Goal: Task Accomplishment & Management: Manage account settings

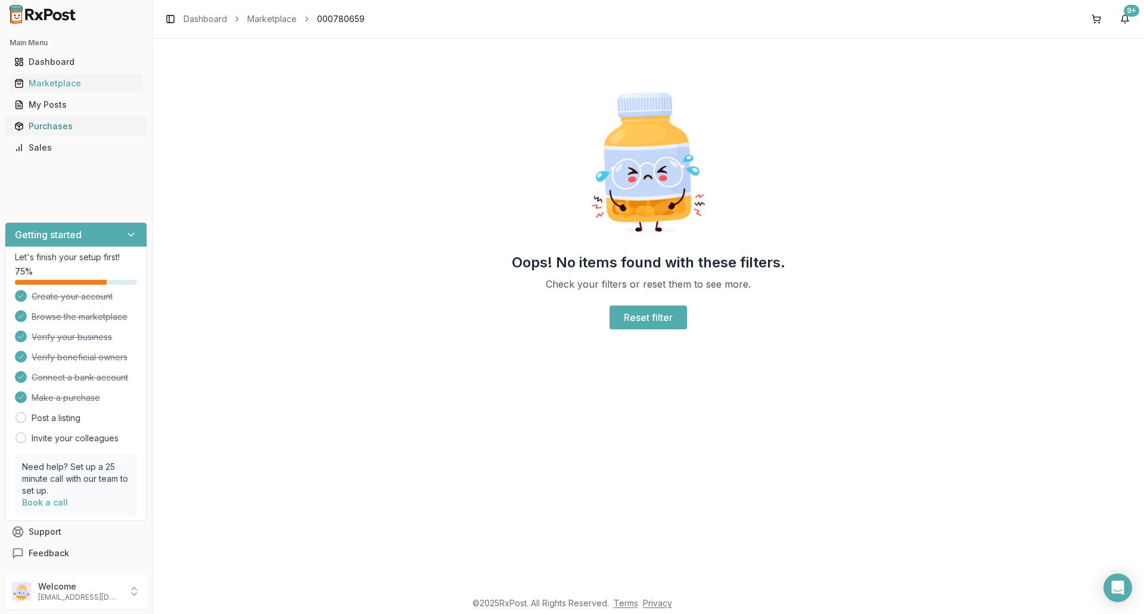
click at [61, 130] on div "Purchases" at bounding box center [75, 126] width 123 height 12
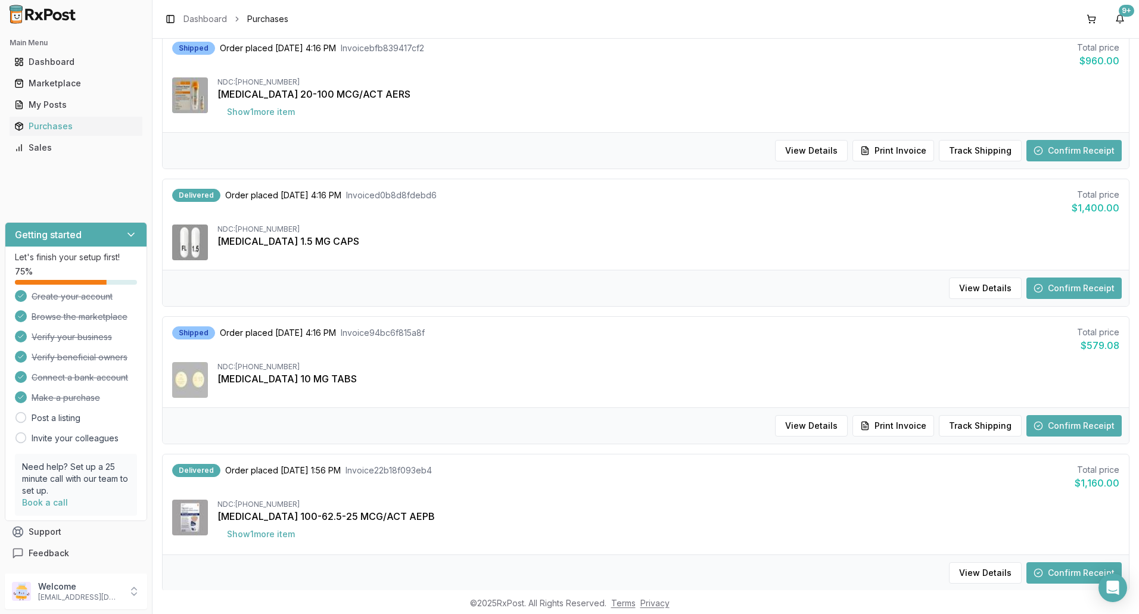
scroll to position [477, 0]
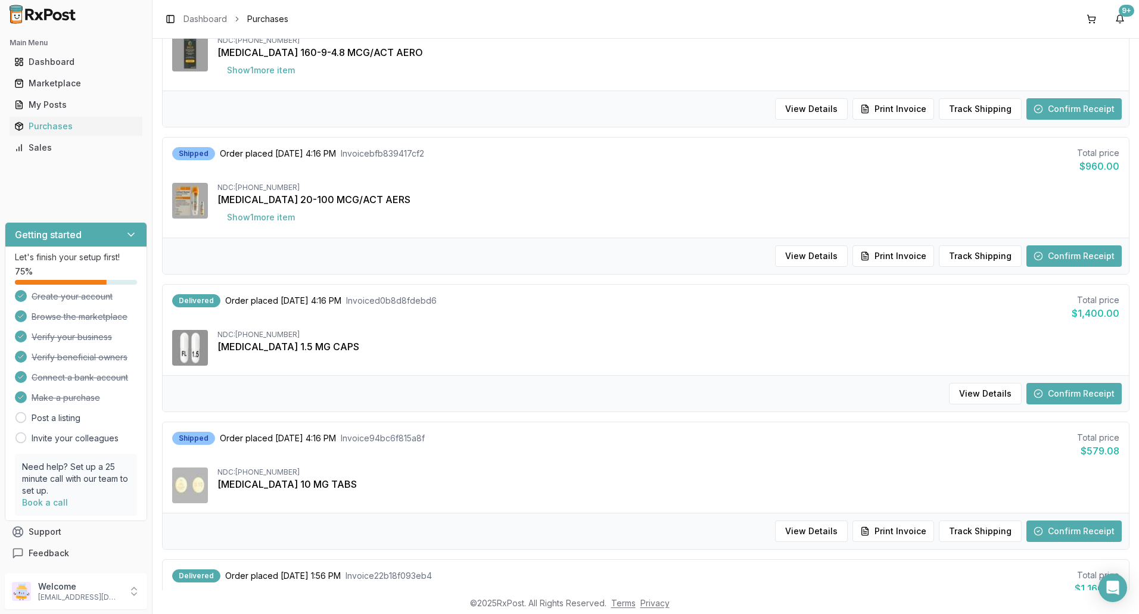
click at [1058, 394] on button "Confirm Receipt" at bounding box center [1074, 393] width 95 height 21
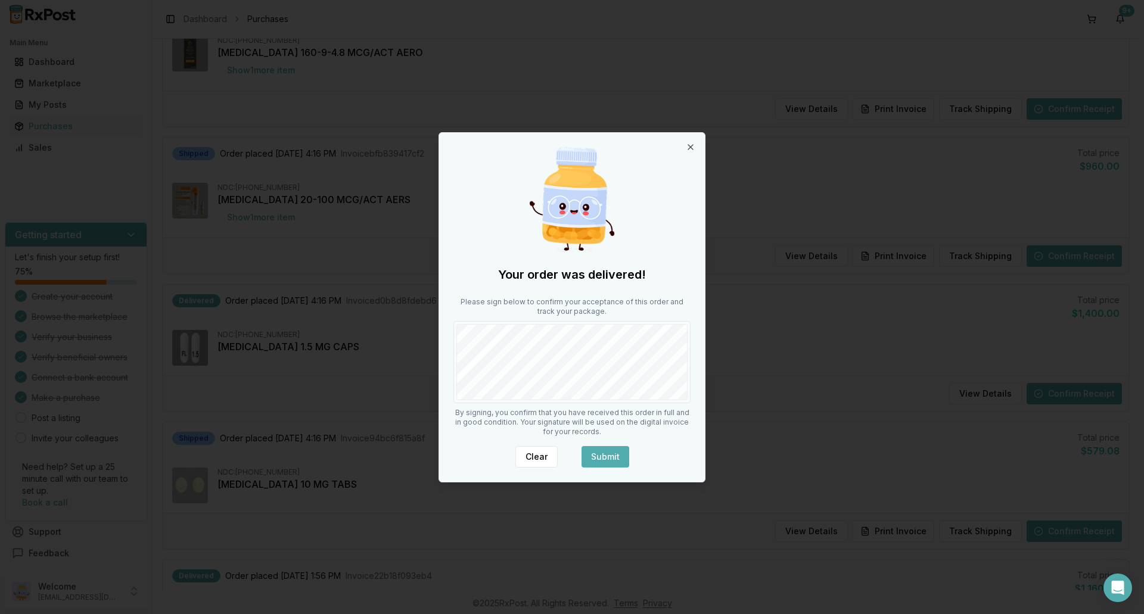
click at [607, 462] on button "Submit" at bounding box center [605, 456] width 48 height 21
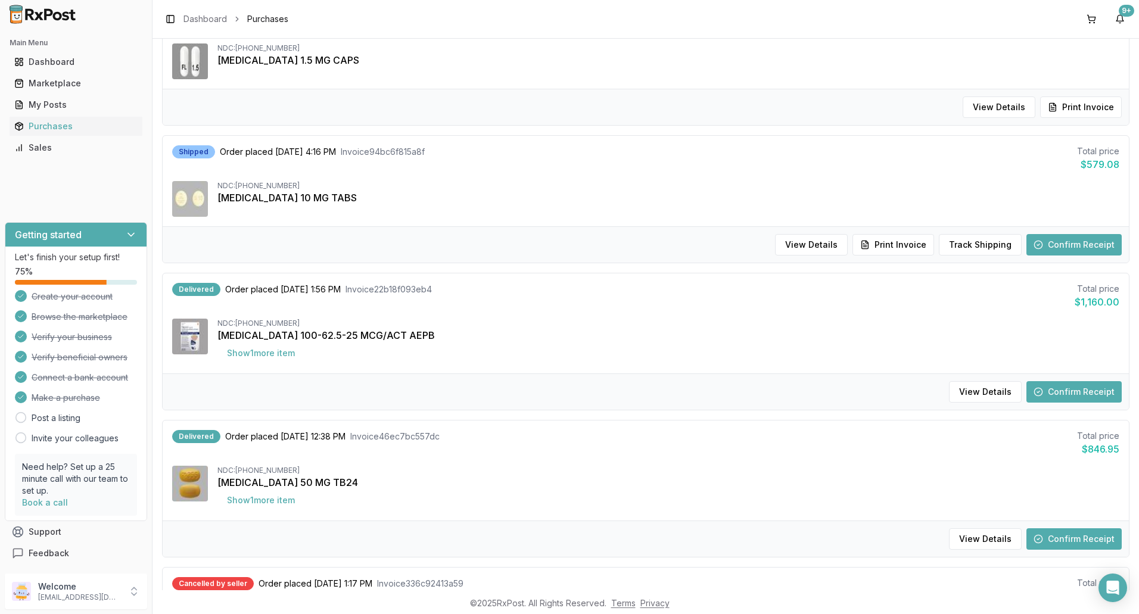
scroll to position [834, 0]
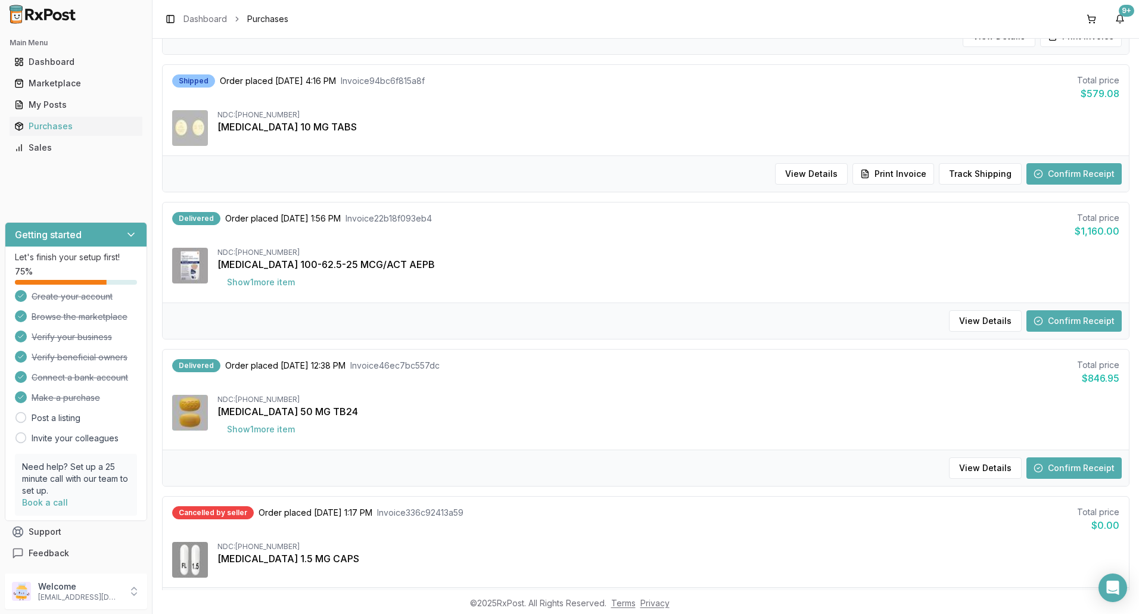
click at [1040, 470] on button "Confirm Receipt" at bounding box center [1074, 468] width 95 height 21
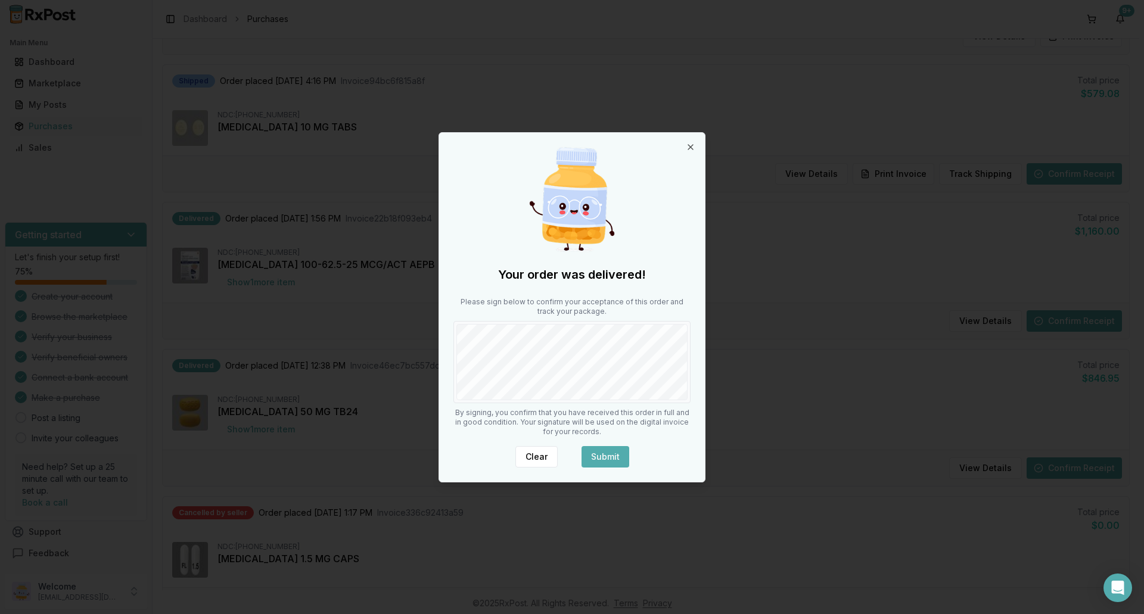
click at [698, 366] on div "Your order was delivered! Please sign below to confirm your acceptance of this …" at bounding box center [572, 307] width 266 height 349
click at [616, 454] on button "Submit" at bounding box center [605, 456] width 48 height 21
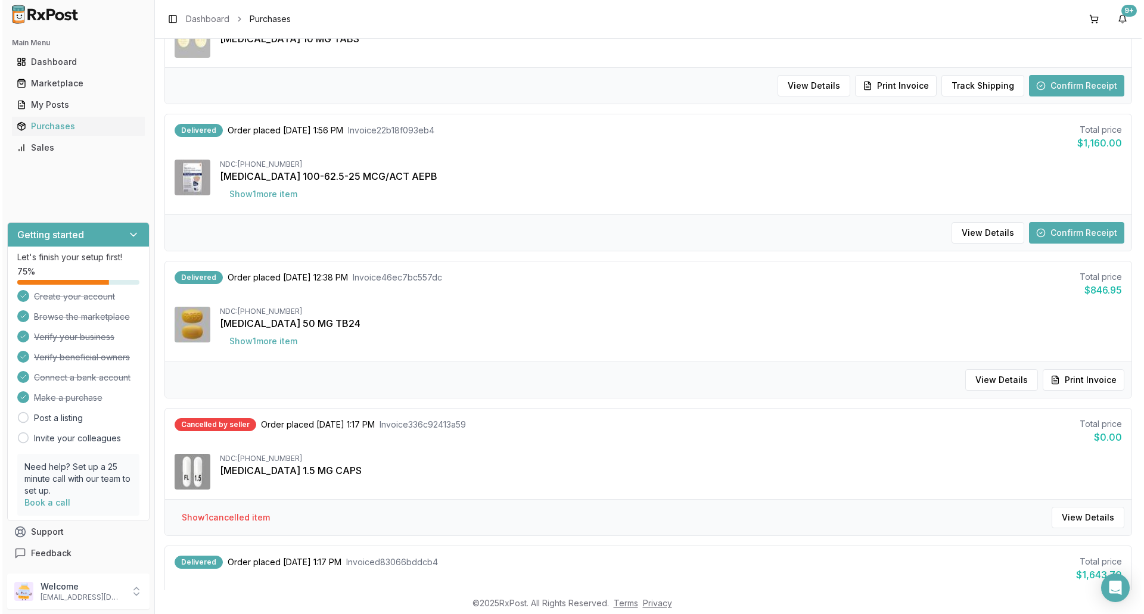
scroll to position [953, 0]
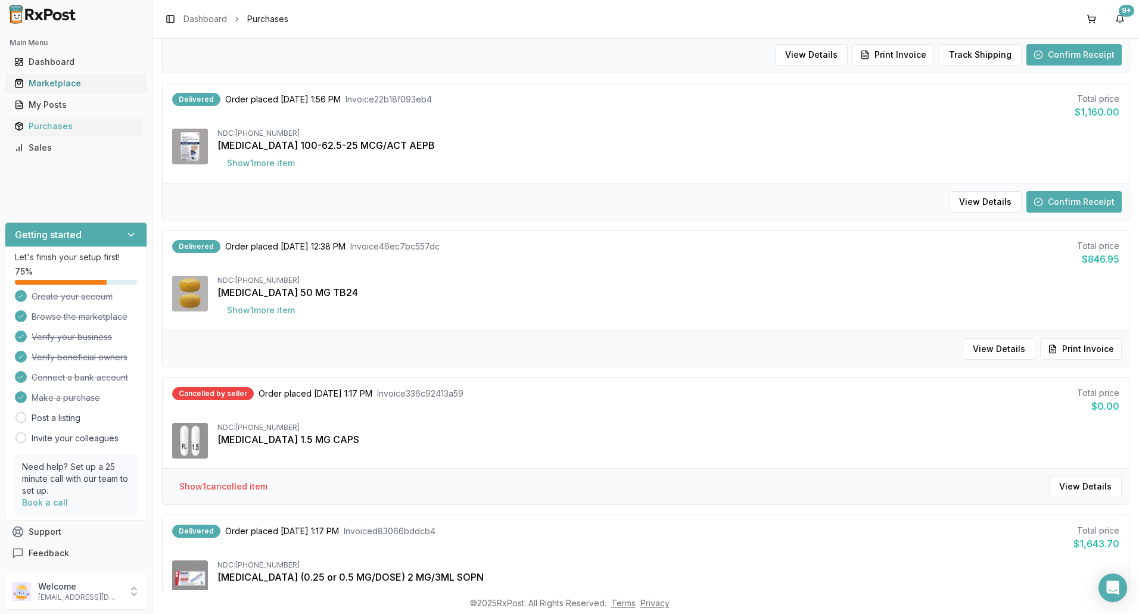
drag, startPoint x: 68, startPoint y: 89, endPoint x: 76, endPoint y: 86, distance: 8.9
click at [69, 89] on link "Marketplace" at bounding box center [76, 83] width 133 height 21
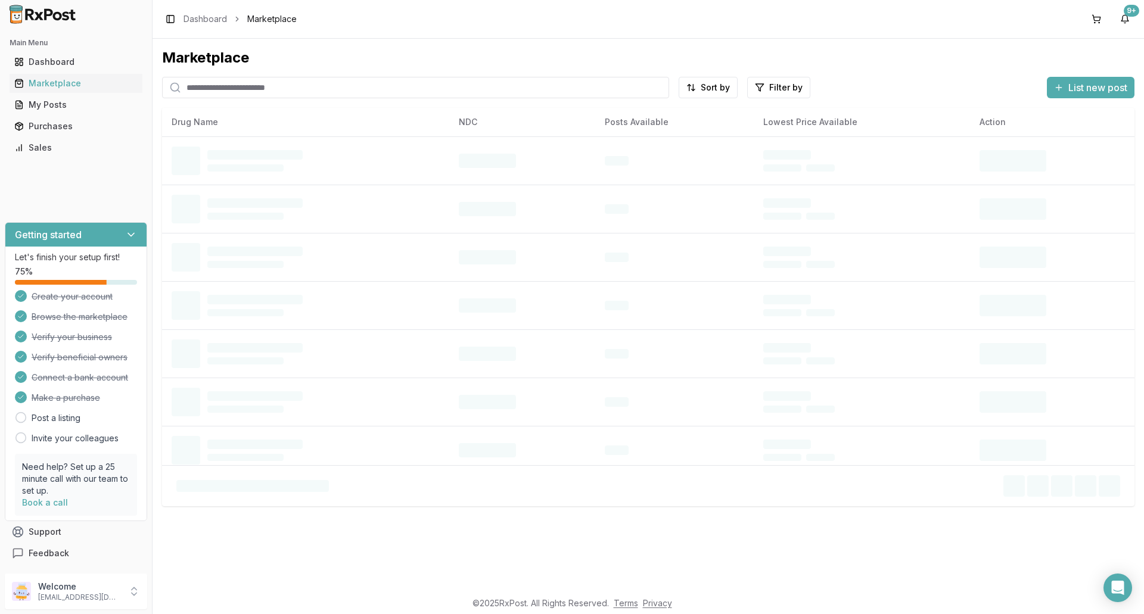
click at [265, 90] on input "search" at bounding box center [415, 87] width 507 height 21
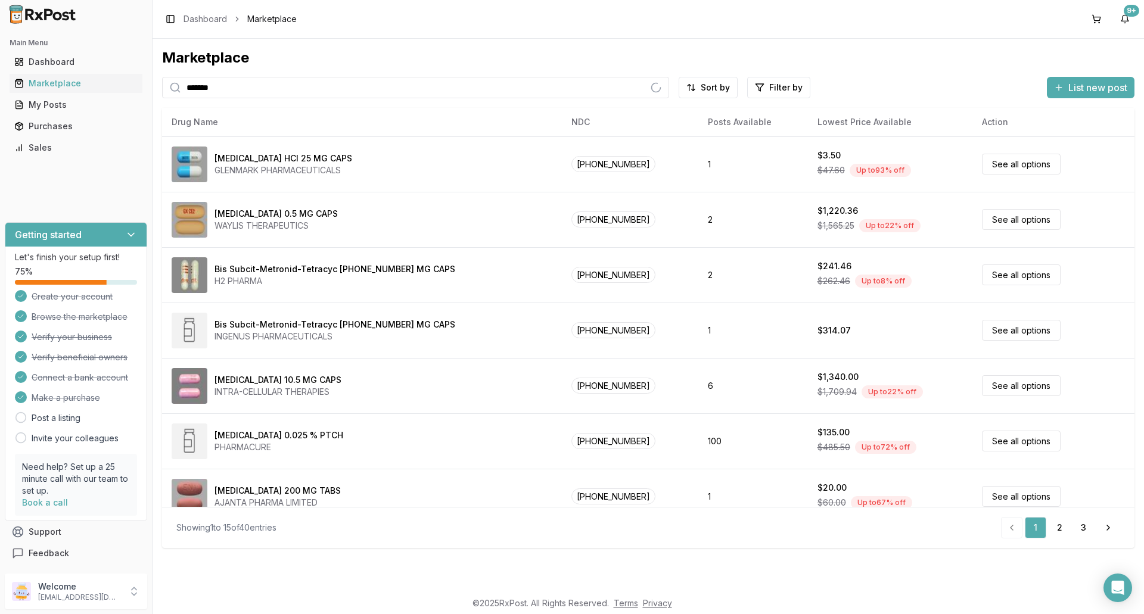
type input "*******"
